Goal: Information Seeking & Learning: Learn about a topic

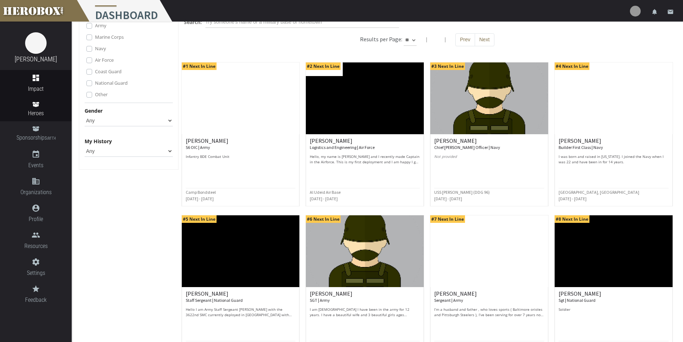
scroll to position [36, 0]
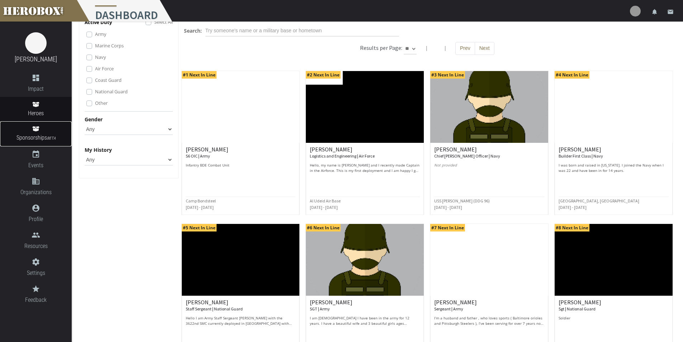
click at [44, 136] on span "Sponsorships BETA" at bounding box center [36, 138] width 72 height 10
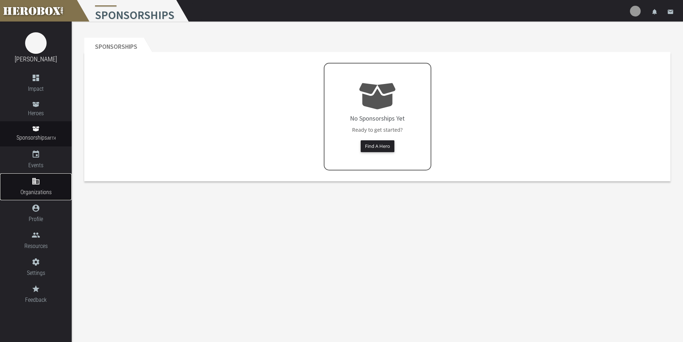
click at [44, 184] on icon "domain" at bounding box center [36, 181] width 72 height 9
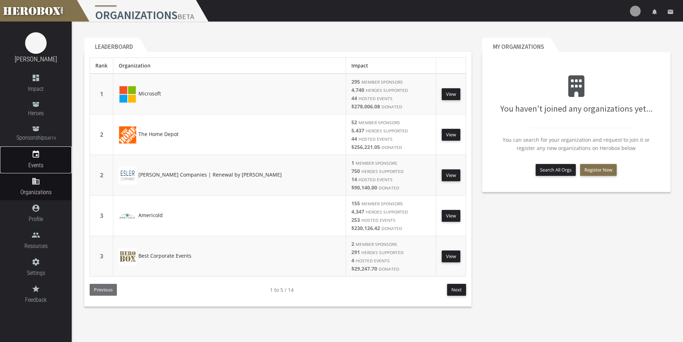
click at [37, 153] on icon "event" at bounding box center [36, 154] width 72 height 9
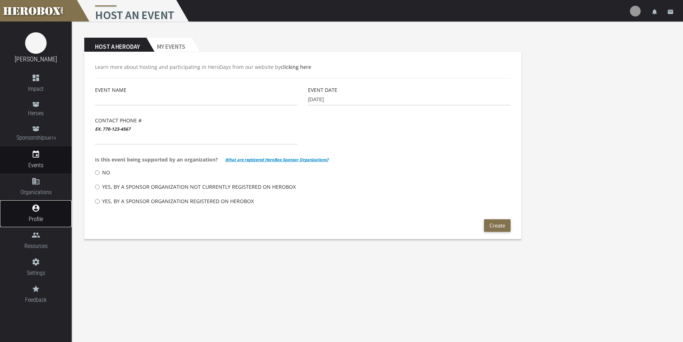
click at [31, 214] on link "account_circle Profile" at bounding box center [36, 213] width 72 height 27
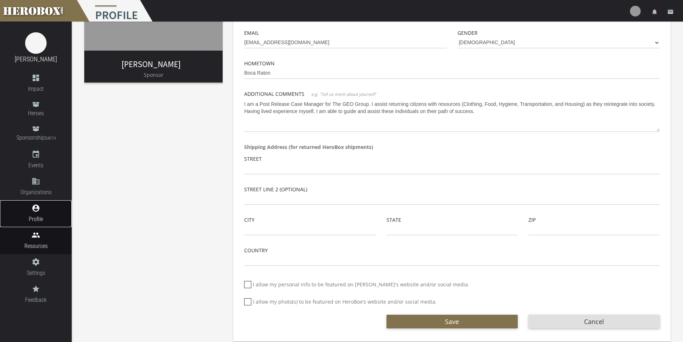
scroll to position [132, 0]
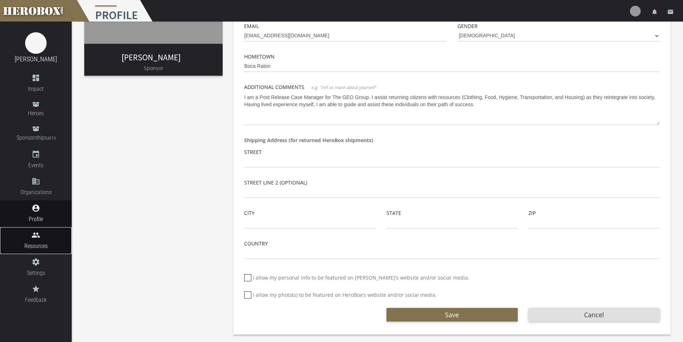
click at [36, 242] on span "Resources" at bounding box center [36, 245] width 72 height 9
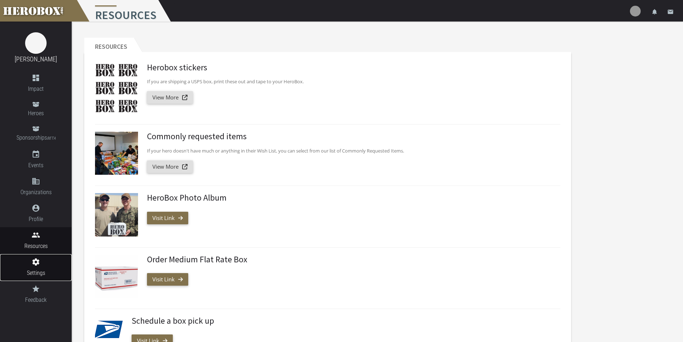
click at [35, 267] on link "settings Settings" at bounding box center [36, 267] width 72 height 27
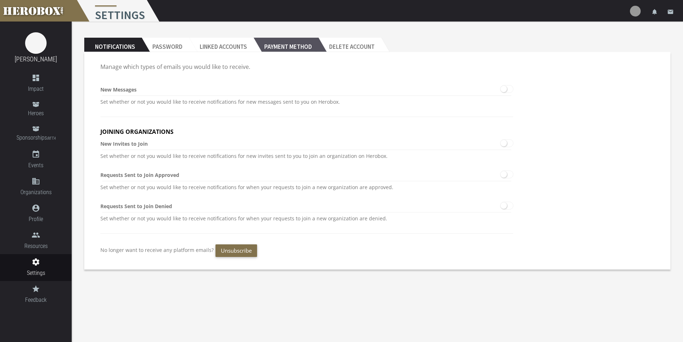
click at [293, 52] on h2 "Payment Method" at bounding box center [286, 45] width 65 height 14
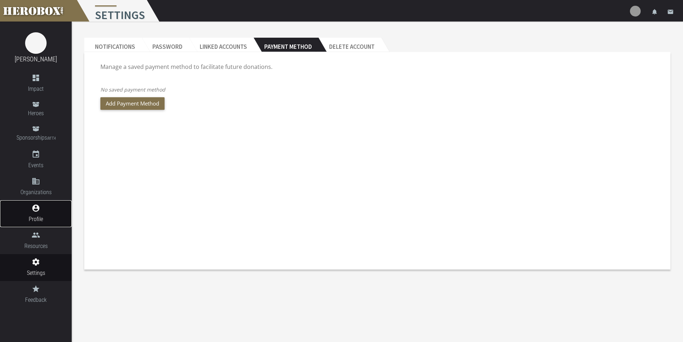
click at [33, 223] on span "Profile" at bounding box center [36, 218] width 72 height 9
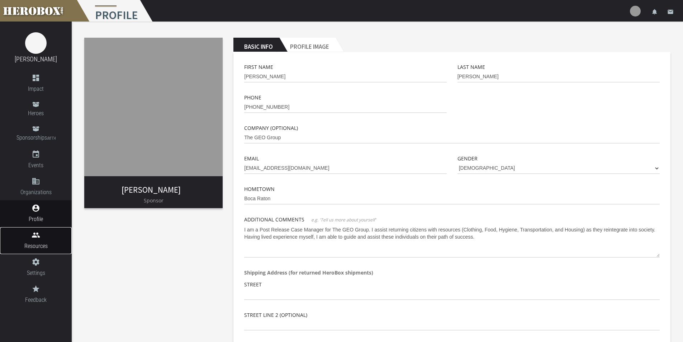
click at [34, 243] on span "Resources" at bounding box center [36, 245] width 72 height 9
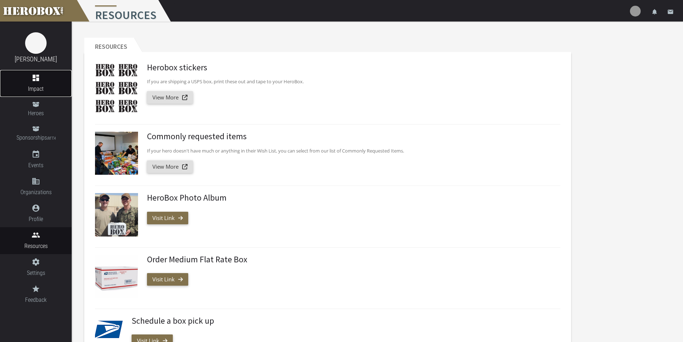
click at [38, 79] on icon "dashboard" at bounding box center [36, 78] width 72 height 9
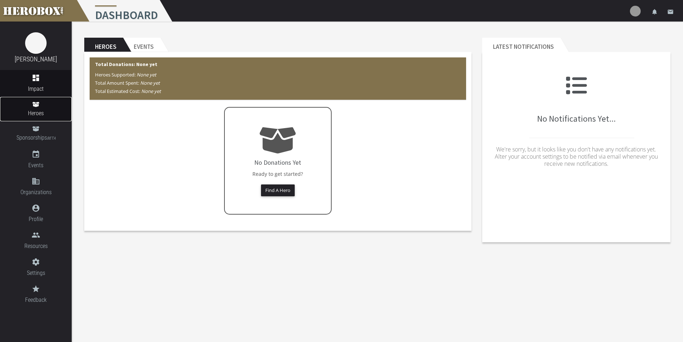
click at [44, 110] on span "Heroes" at bounding box center [36, 113] width 72 height 9
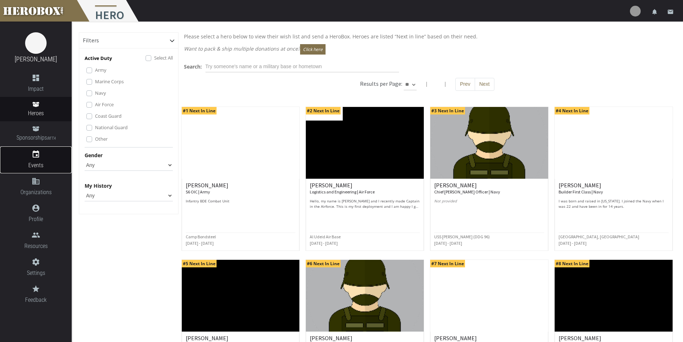
click at [41, 158] on icon "event" at bounding box center [36, 154] width 72 height 9
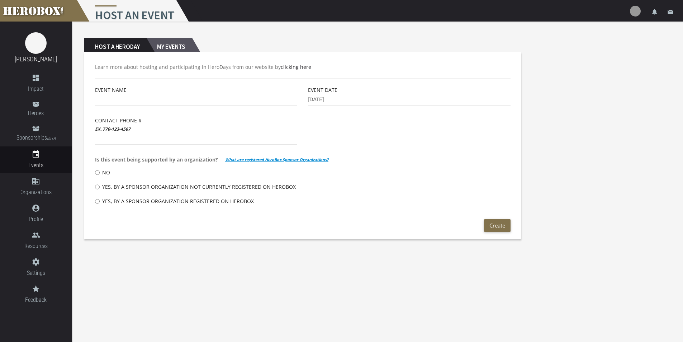
drag, startPoint x: 197, startPoint y: 38, endPoint x: 184, endPoint y: 42, distance: 13.0
click at [197, 38] on header "Host a Heroday My Events" at bounding box center [302, 45] width 437 height 14
click at [164, 44] on h2 "My Events" at bounding box center [169, 45] width 46 height 14
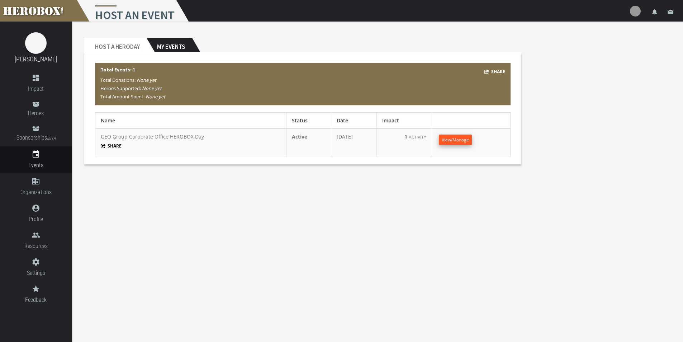
click at [454, 139] on span "View/Manage" at bounding box center [455, 140] width 27 height 6
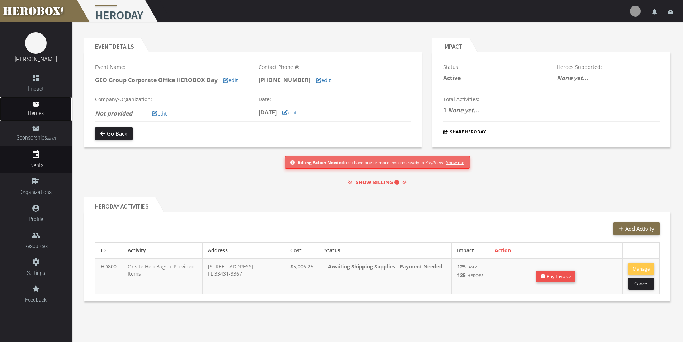
click at [41, 111] on span "Heroes" at bounding box center [36, 113] width 72 height 9
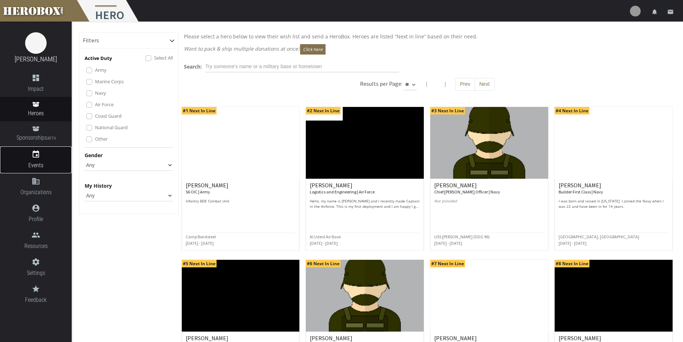
click at [39, 160] on link "event Events" at bounding box center [36, 159] width 72 height 27
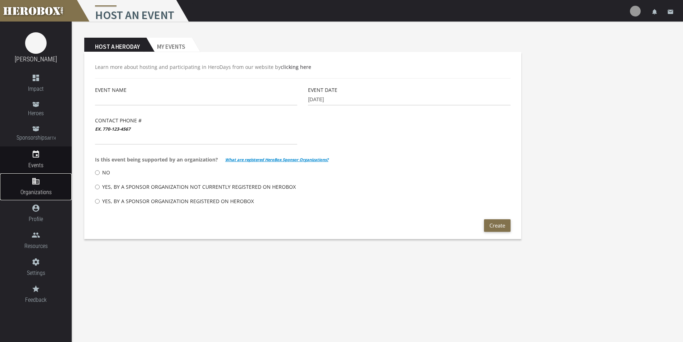
click at [34, 183] on icon "domain" at bounding box center [36, 181] width 72 height 9
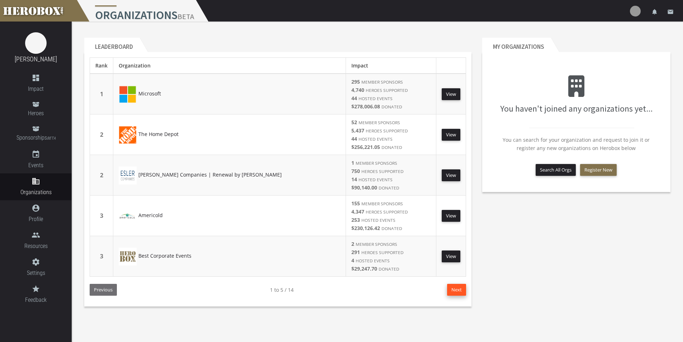
click at [460, 289] on button "Next" at bounding box center [456, 290] width 19 height 12
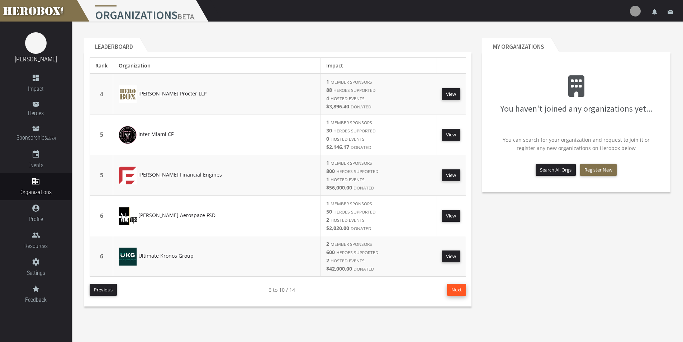
click at [450, 288] on button "Next" at bounding box center [456, 290] width 19 height 12
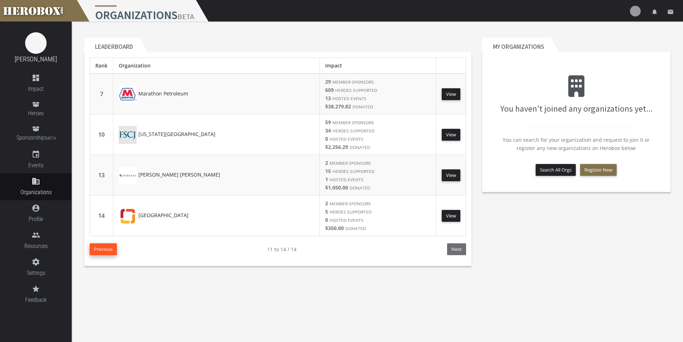
click at [113, 247] on button "Previous" at bounding box center [103, 249] width 27 height 12
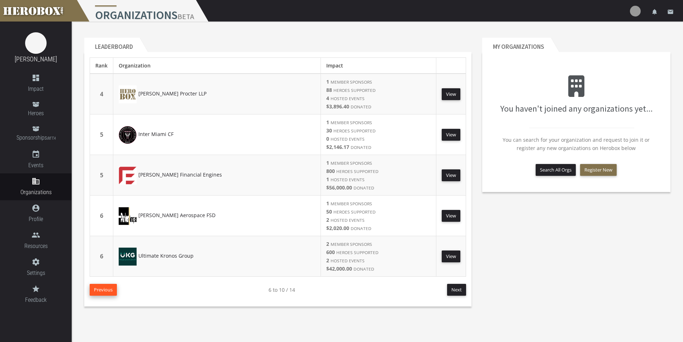
click at [107, 288] on button "Previous" at bounding box center [103, 290] width 27 height 12
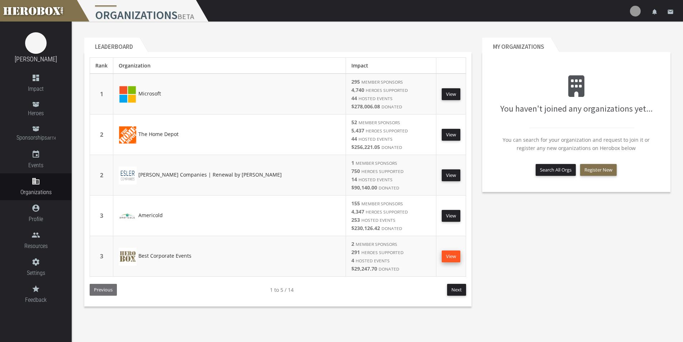
click at [448, 255] on link "View" at bounding box center [451, 256] width 19 height 12
